Goal: Information Seeking & Learning: Learn about a topic

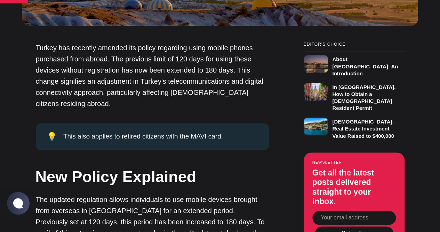
scroll to position [418, 0]
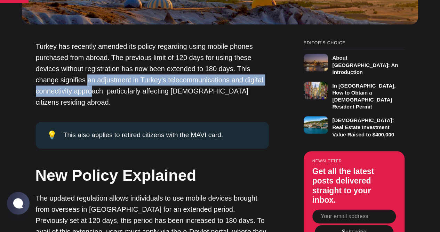
drag, startPoint x: 88, startPoint y: 73, endPoint x: 91, endPoint y: 80, distance: 7.5
click at [91, 80] on p "Turkey has recently amended its policy regarding using mobile phones purchased …" at bounding box center [152, 74] width 233 height 67
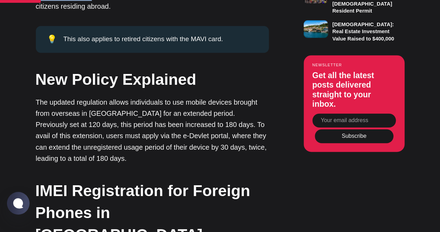
scroll to position [522, 0]
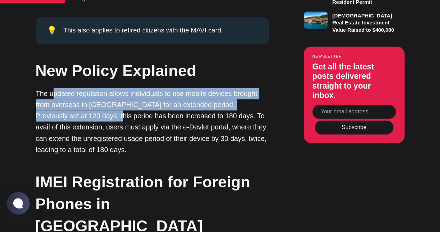
drag, startPoint x: 62, startPoint y: 96, endPoint x: 70, endPoint y: 110, distance: 15.8
click at [70, 110] on p "The updated regulation allows individuals to use mobile devices brought from ov…" at bounding box center [152, 121] width 233 height 67
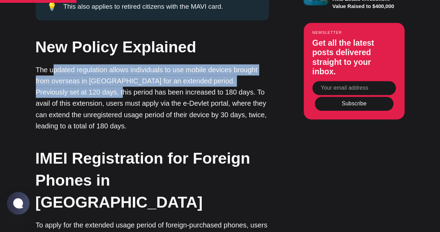
scroll to position [557, 0]
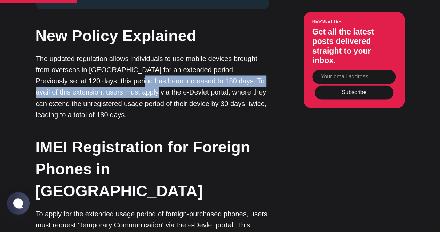
drag, startPoint x: 96, startPoint y: 76, endPoint x: 100, endPoint y: 84, distance: 8.9
click at [100, 84] on p "The updated regulation allows individuals to use mobile devices brought from ov…" at bounding box center [152, 86] width 233 height 67
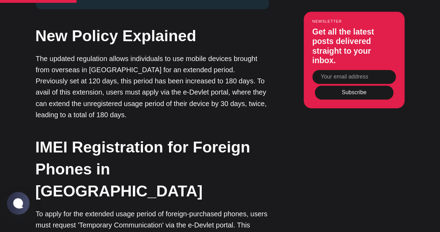
drag, startPoint x: 126, startPoint y: 97, endPoint x: 128, endPoint y: 100, distance: 3.6
click at [128, 100] on p "The updated regulation allows individuals to use mobile devices brought from ov…" at bounding box center [152, 86] width 233 height 67
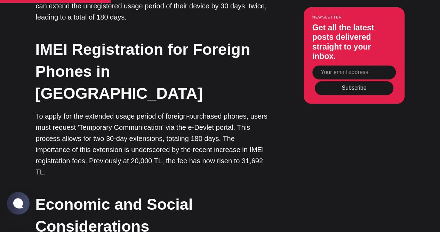
scroll to position [661, 0]
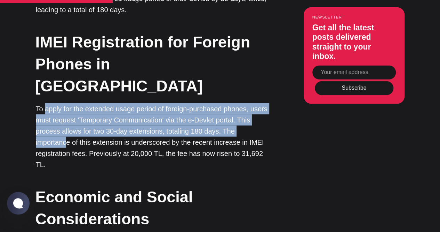
drag, startPoint x: 45, startPoint y: 81, endPoint x: 66, endPoint y: 117, distance: 42.0
click at [66, 117] on p "To apply for the extended usage period of foreign-purchased phones, users must …" at bounding box center [152, 136] width 233 height 67
click at [189, 103] on p "To apply for the extended usage period of foreign-purchased phones, users must …" at bounding box center [152, 136] width 233 height 67
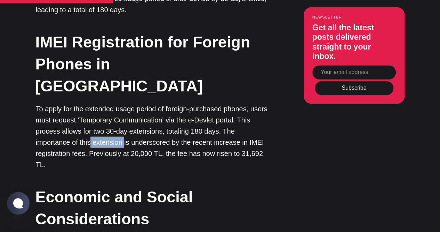
drag, startPoint x: 107, startPoint y: 115, endPoint x: 125, endPoint y: 115, distance: 18.1
click at [125, 115] on p "To apply for the extended usage period of foreign-purchased phones, users must …" at bounding box center [152, 136] width 233 height 67
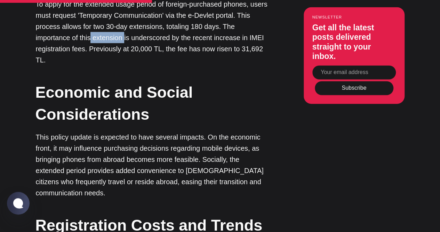
scroll to position [801, 0]
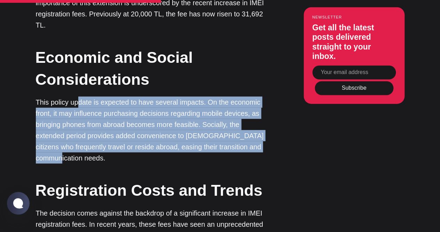
drag, startPoint x: 77, startPoint y: 62, endPoint x: 96, endPoint y: 117, distance: 57.9
click at [96, 117] on p "This policy update is expected to have several impacts. On the economic front, …" at bounding box center [152, 129] width 233 height 67
click at [49, 102] on p "This policy update is expected to have several impacts. On the economic front, …" at bounding box center [152, 129] width 233 height 67
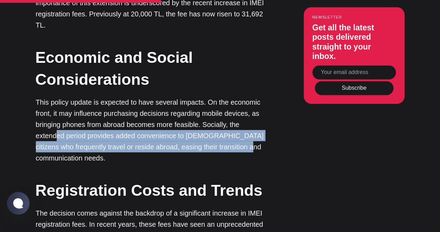
drag, startPoint x: 58, startPoint y: 94, endPoint x: 69, endPoint y: 116, distance: 24.1
click at [69, 116] on p "This policy update is expected to have several impacts. On the economic front, …" at bounding box center [152, 129] width 233 height 67
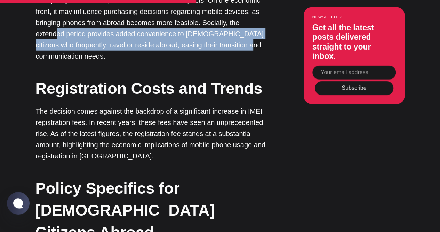
scroll to position [905, 0]
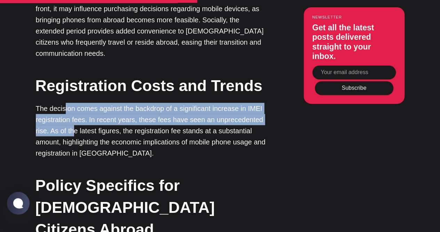
drag, startPoint x: 65, startPoint y: 71, endPoint x: 72, endPoint y: 93, distance: 22.9
click at [72, 103] on p "The decision comes against the backdrop of a significant increase in IMEI regis…" at bounding box center [152, 131] width 233 height 56
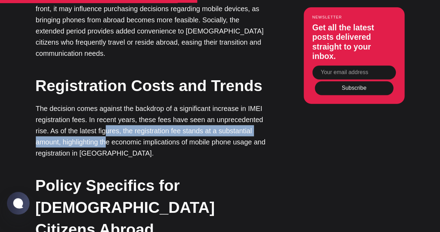
drag, startPoint x: 104, startPoint y: 93, endPoint x: 107, endPoint y: 102, distance: 9.8
click at [107, 103] on p "The decision comes against the backdrop of a significant increase in IMEI regis…" at bounding box center [152, 131] width 233 height 56
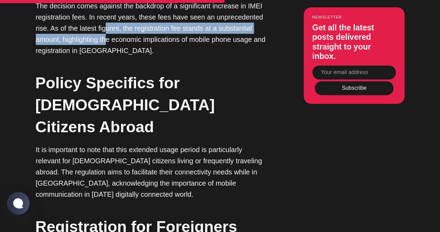
scroll to position [1010, 0]
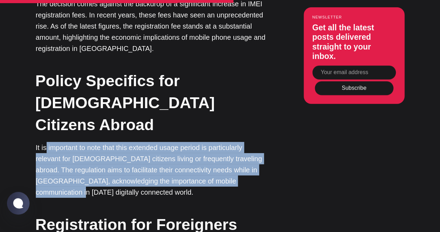
drag, startPoint x: 47, startPoint y: 86, endPoint x: 68, endPoint y: 127, distance: 45.5
click at [68, 142] on p "It is important to note that this extended usage period is particularly relevan…" at bounding box center [152, 170] width 233 height 56
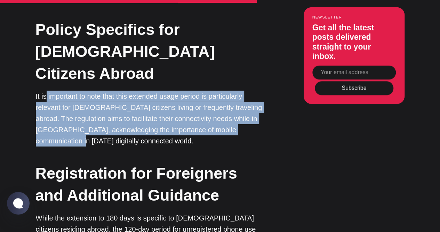
scroll to position [1079, 0]
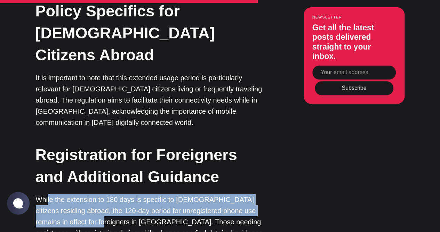
drag, startPoint x: 48, startPoint y: 137, endPoint x: 75, endPoint y: 158, distance: 33.7
click at [75, 194] on p "While the extension to 180 days is specific to [DEMOGRAPHIC_DATA] citizens resi…" at bounding box center [152, 227] width 233 height 67
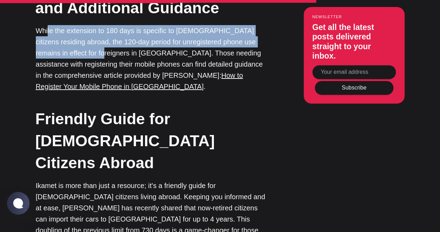
scroll to position [1253, 0]
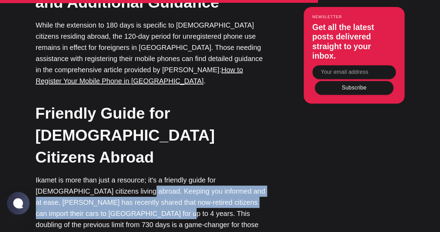
drag, startPoint x: 87, startPoint y: 101, endPoint x: 103, endPoint y: 115, distance: 21.2
click at [103, 174] on p "Ikamet is more than just a resource; it's a friendly guide for [DEMOGRAPHIC_DAT…" at bounding box center [152, 213] width 233 height 78
click at [101, 174] on p "Ikamet is more than just a resource; it's a friendly guide for [DEMOGRAPHIC_DAT…" at bounding box center [152, 213] width 233 height 78
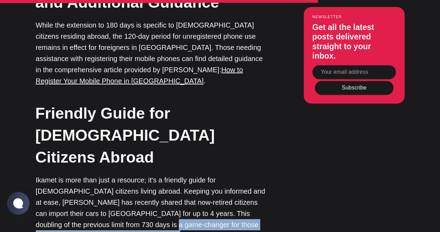
drag, startPoint x: 79, startPoint y: 131, endPoint x: 82, endPoint y: 136, distance: 6.9
click at [82, 174] on p "Ikamet is more than just a resource; it's a friendly guide for [DEMOGRAPHIC_DAT…" at bounding box center [152, 213] width 233 height 78
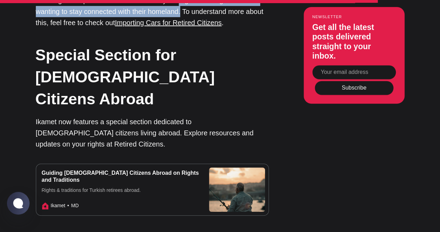
scroll to position [1497, 0]
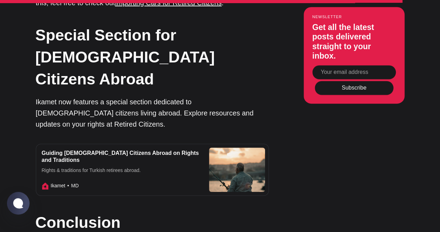
drag, startPoint x: 72, startPoint y: 100, endPoint x: 93, endPoint y: 156, distance: 59.9
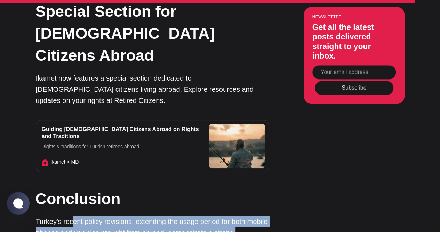
scroll to position [1532, 0]
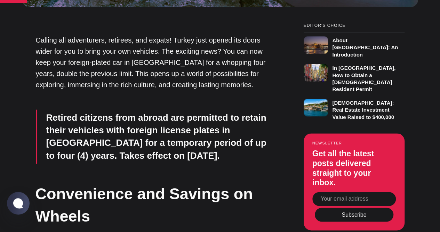
scroll to position [453, 0]
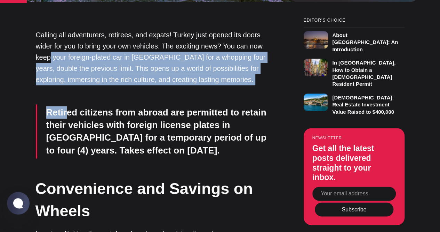
drag, startPoint x: 58, startPoint y: 74, endPoint x: 70, endPoint y: 98, distance: 26.9
click at [120, 85] on p "Calling all adventurers, retirees, and expats! Turkey just opened its doors wid…" at bounding box center [152, 51] width 233 height 67
click at [153, 82] on p "Calling all adventurers, retirees, and expats! Turkey just opened its doors wid…" at bounding box center [152, 51] width 233 height 67
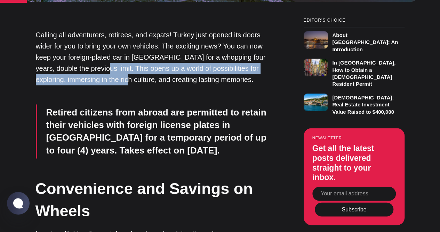
drag, startPoint x: 97, startPoint y: 74, endPoint x: 127, endPoint y: 86, distance: 32.7
click at [127, 85] on p "Calling all adventurers, retirees, and expats! Turkey just opened its doors wid…" at bounding box center [152, 51] width 233 height 67
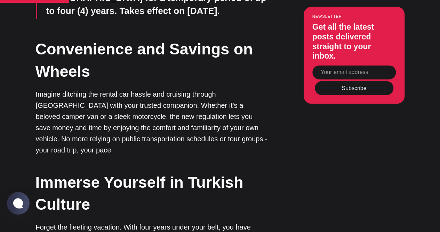
scroll to position [627, 0]
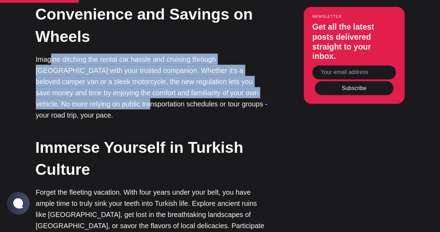
drag, startPoint x: 55, startPoint y: 71, endPoint x: 80, endPoint y: 110, distance: 45.4
click at [79, 110] on p "Imagine ditching the rental car hassle and cruising through Turkey with your tr…" at bounding box center [152, 86] width 233 height 67
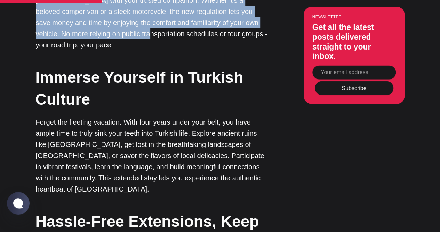
scroll to position [731, 0]
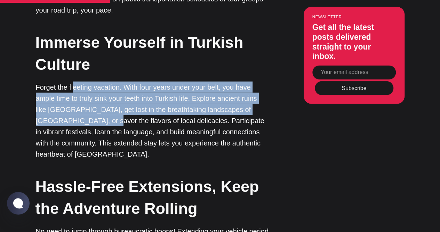
drag, startPoint x: 73, startPoint y: 82, endPoint x: 89, endPoint y: 115, distance: 36.9
click at [89, 114] on p "Forget the fleeting vacation. With four years under your belt, you have ample t…" at bounding box center [152, 120] width 233 height 78
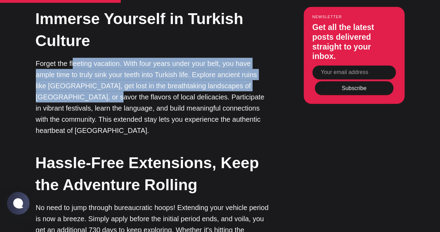
scroll to position [766, 0]
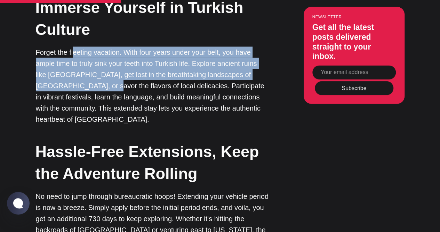
click at [152, 65] on p "Forget the fleeting vacation. With four years under your belt, you have ample t…" at bounding box center [152, 86] width 233 height 78
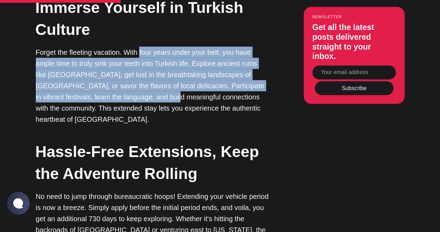
drag, startPoint x: 139, startPoint y: 49, endPoint x: 152, endPoint y: 98, distance: 50.0
click at [152, 98] on p "Forget the fleeting vacation. With four years under your belt, you have ample t…" at bounding box center [152, 86] width 233 height 78
click at [57, 72] on p "Forget the fleeting vacation. With four years under your belt, you have ample t…" at bounding box center [152, 86] width 233 height 78
click at [97, 59] on p "Forget the fleeting vacation. With four years under your belt, you have ample t…" at bounding box center [152, 86] width 233 height 78
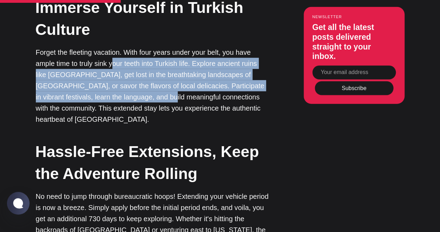
drag, startPoint x: 112, startPoint y: 59, endPoint x: 141, endPoint y: 99, distance: 49.5
click at [141, 99] on p "Forget the fleeting vacation. With four years under your belt, you have ample t…" at bounding box center [152, 86] width 233 height 78
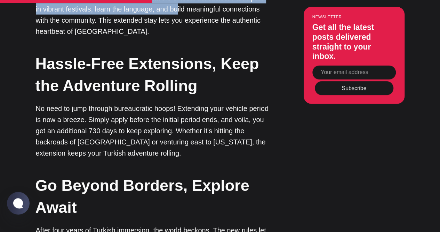
scroll to position [870, 0]
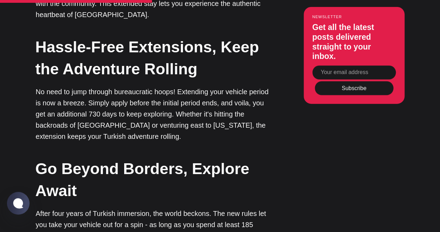
click at [83, 86] on p "No need to jump through bureaucratic hoops! Extending your vehicle period is no…" at bounding box center [152, 114] width 233 height 56
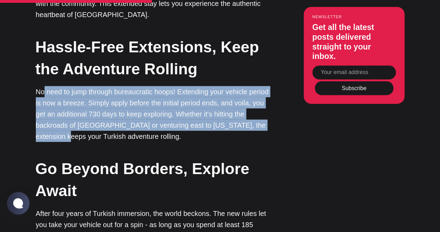
drag, startPoint x: 47, startPoint y: 80, endPoint x: 71, endPoint y: 123, distance: 48.3
click at [71, 123] on p "No need to jump through bureaucratic hoops! Extending your vehicle period is no…" at bounding box center [152, 114] width 233 height 56
click at [126, 99] on p "No need to jump through bureaucratic hoops! Extending your vehicle period is no…" at bounding box center [152, 114] width 233 height 56
click at [86, 86] on p "No need to jump through bureaucratic hoops! Extending your vehicle period is no…" at bounding box center [152, 114] width 233 height 56
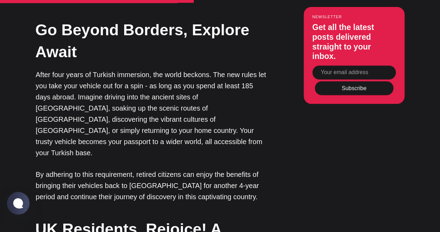
scroll to position [1010, 0]
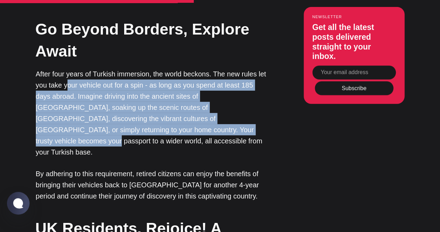
drag, startPoint x: 72, startPoint y: 72, endPoint x: 100, endPoint y: 114, distance: 50.3
click at [100, 114] on p "After four years of Turkish immersion, the world beckons. The new rules let you…" at bounding box center [152, 112] width 233 height 89
click at [92, 89] on p "After four years of Turkish immersion, the world beckons. The new rules let you…" at bounding box center [152, 112] width 233 height 89
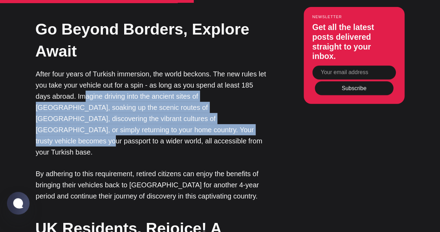
drag, startPoint x: 68, startPoint y: 81, endPoint x: 95, endPoint y: 120, distance: 47.6
click at [95, 120] on p "After four years of Turkish immersion, the world beckons. The new rules let you…" at bounding box center [152, 112] width 233 height 89
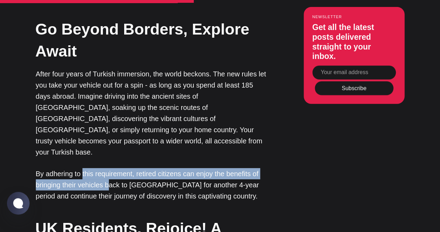
drag, startPoint x: 86, startPoint y: 137, endPoint x: 110, endPoint y: 147, distance: 26.4
click at [110, 168] on p "By adhering to this requirement, retired citizens can enjoy the benefits of bri…" at bounding box center [152, 184] width 233 height 33
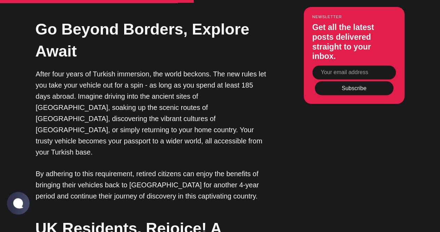
click at [80, 168] on p "By adhering to this requirement, retired citizens can enjoy the benefits of bri…" at bounding box center [152, 184] width 233 height 33
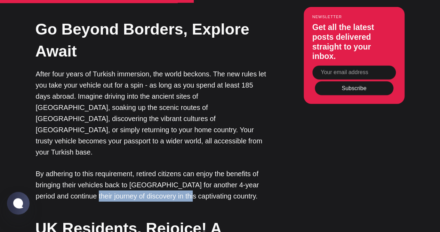
drag, startPoint x: 136, startPoint y: 156, endPoint x: 190, endPoint y: 157, distance: 54.7
click at [190, 168] on p "By adhering to this requirement, retired citizens can enjoy the benefits of bri…" at bounding box center [152, 184] width 233 height 33
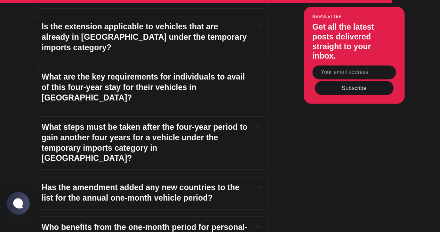
scroll to position [1706, 0]
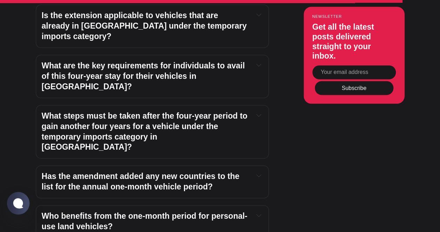
click at [109, 171] on span "Has the amendment added any new countries to the list for the annual one-month …" at bounding box center [142, 180] width 200 height 19
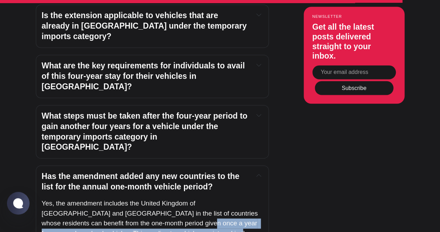
drag, startPoint x: 145, startPoint y: 149, endPoint x: 152, endPoint y: 154, distance: 8.3
click at [152, 199] on span "Yes, the amendment includes the United Kingdom of Great Britain and Northern Ir…" at bounding box center [151, 227] width 218 height 57
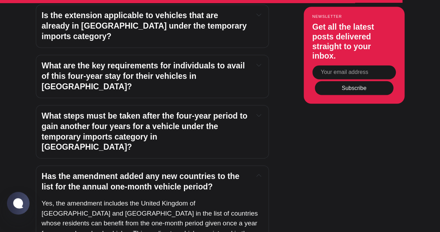
drag, startPoint x: 98, startPoint y: 164, endPoint x: 155, endPoint y: 169, distance: 56.6
click at [155, 169] on div "Has the amendment added any new countries to the list for the annual one-month …" at bounding box center [152, 214] width 233 height 99
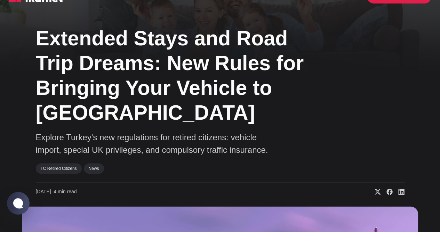
scroll to position [0, 0]
